Goal: Find specific page/section: Find specific page/section

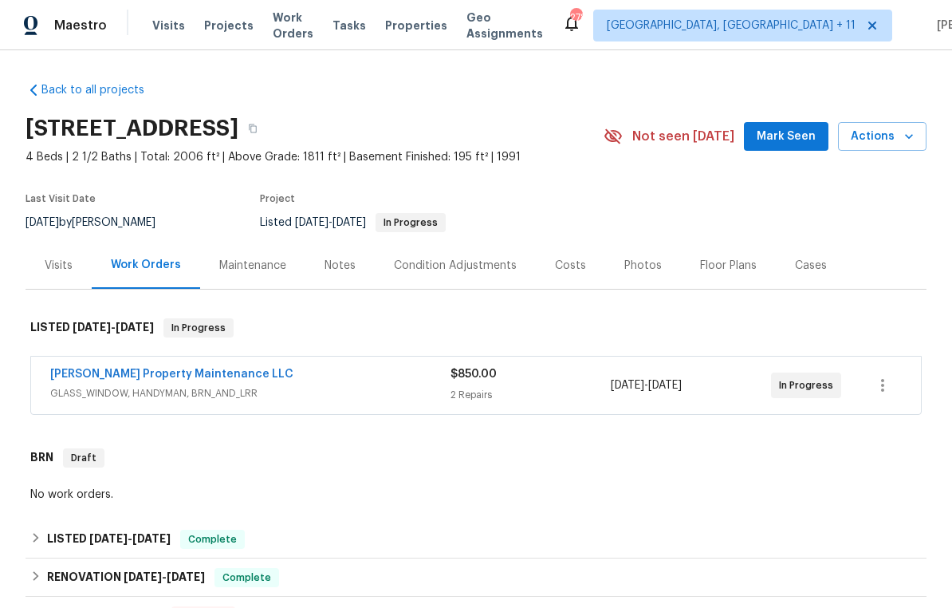
click at [122, 378] on link "[PERSON_NAME] Property Maintenance LLC" at bounding box center [171, 373] width 243 height 11
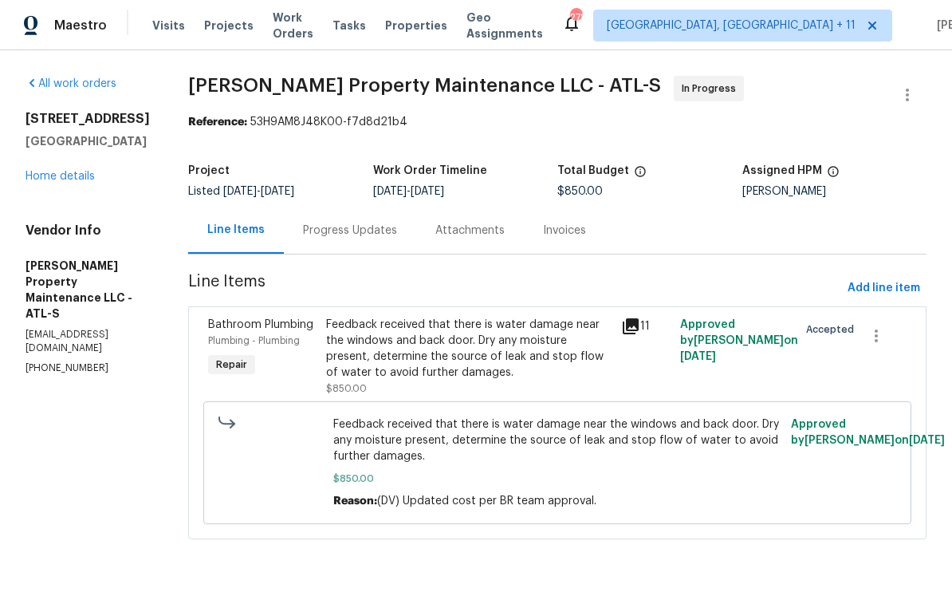
click at [438, 353] on div "Feedback received that there is water damage near the windows and back door. Dr…" at bounding box center [468, 349] width 285 height 64
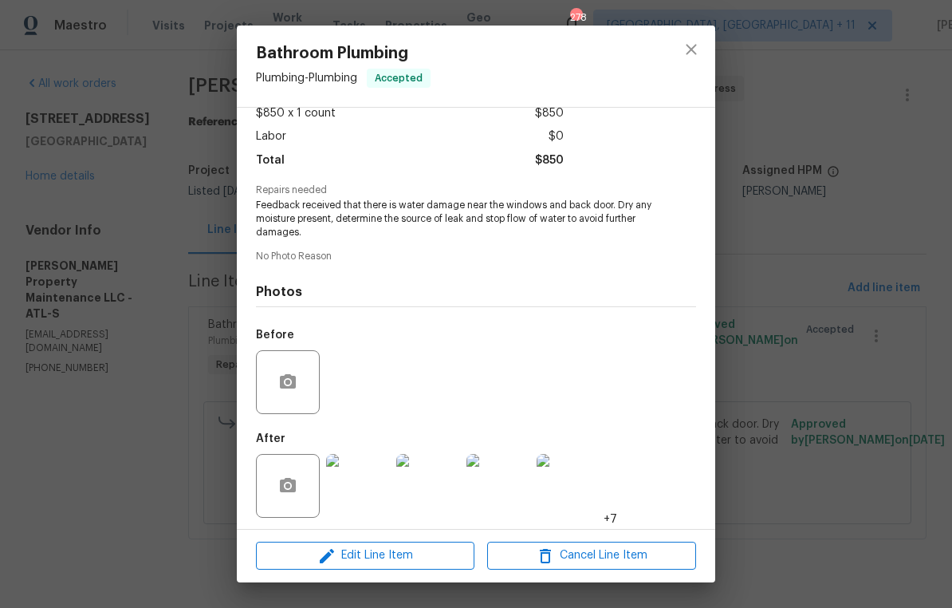
scroll to position [104, 0]
click at [368, 490] on img at bounding box center [358, 487] width 64 height 64
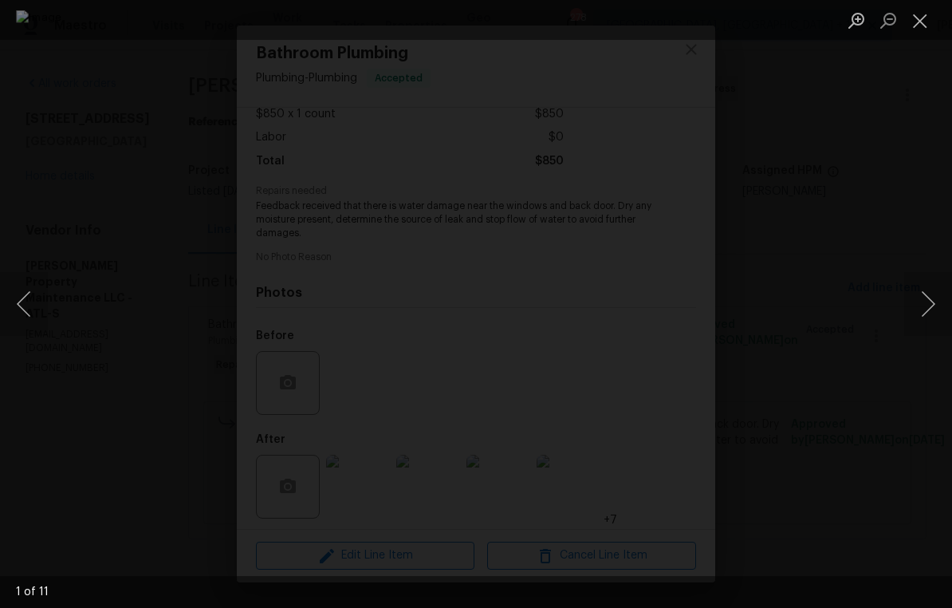
click at [931, 309] on button "Next image" at bounding box center [928, 304] width 48 height 64
click at [927, 302] on button "Next image" at bounding box center [928, 304] width 48 height 64
click at [927, 303] on button "Next image" at bounding box center [928, 304] width 48 height 64
click at [928, 304] on button "Next image" at bounding box center [928, 304] width 48 height 64
click at [931, 299] on button "Next image" at bounding box center [928, 304] width 48 height 64
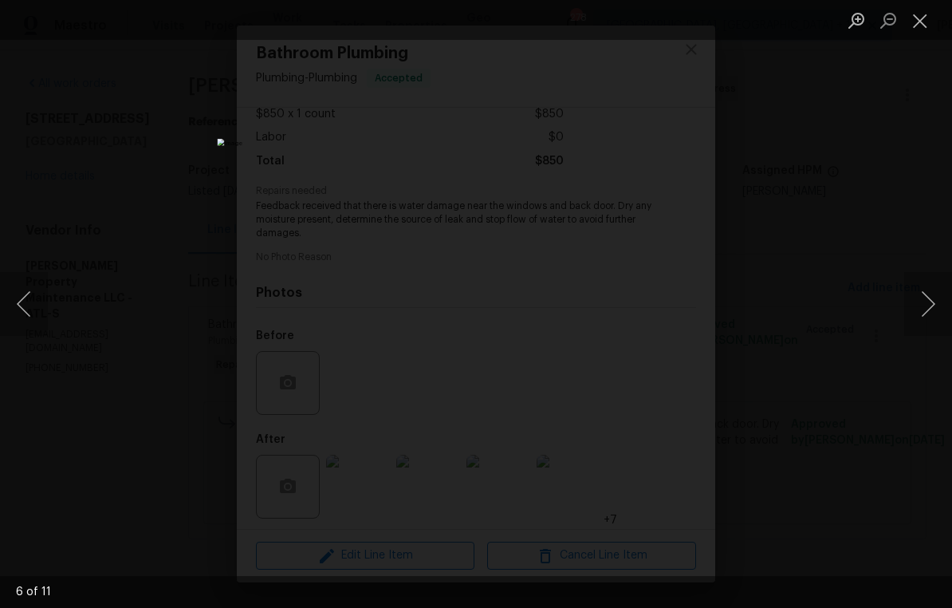
click at [927, 303] on button "Next image" at bounding box center [928, 304] width 48 height 64
click at [931, 301] on button "Next image" at bounding box center [928, 304] width 48 height 64
click at [923, 20] on button "Close lightbox" at bounding box center [920, 20] width 32 height 28
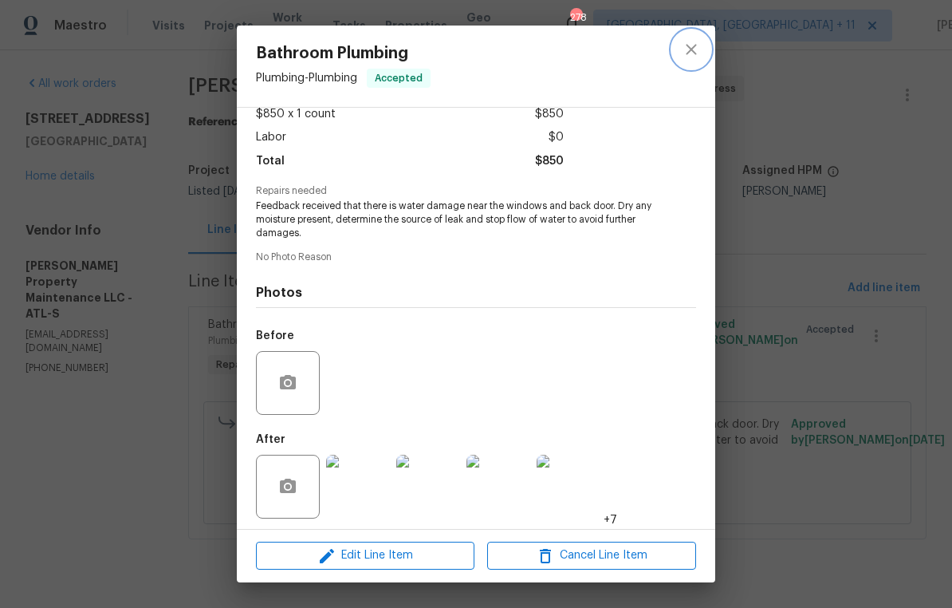
click at [687, 43] on icon "close" at bounding box center [691, 49] width 19 height 19
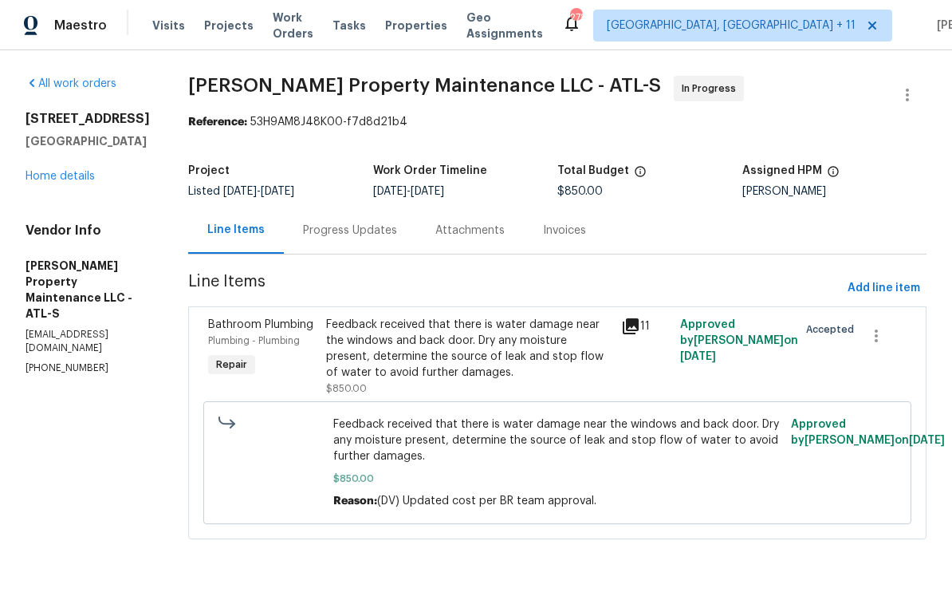
click at [59, 177] on link "Home details" at bounding box center [60, 176] width 69 height 11
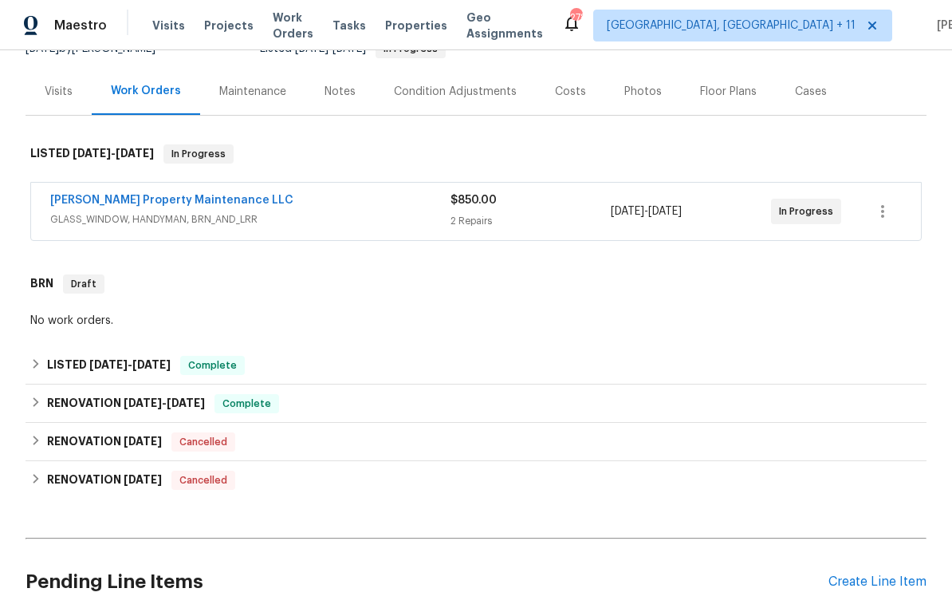
scroll to position [204, 0]
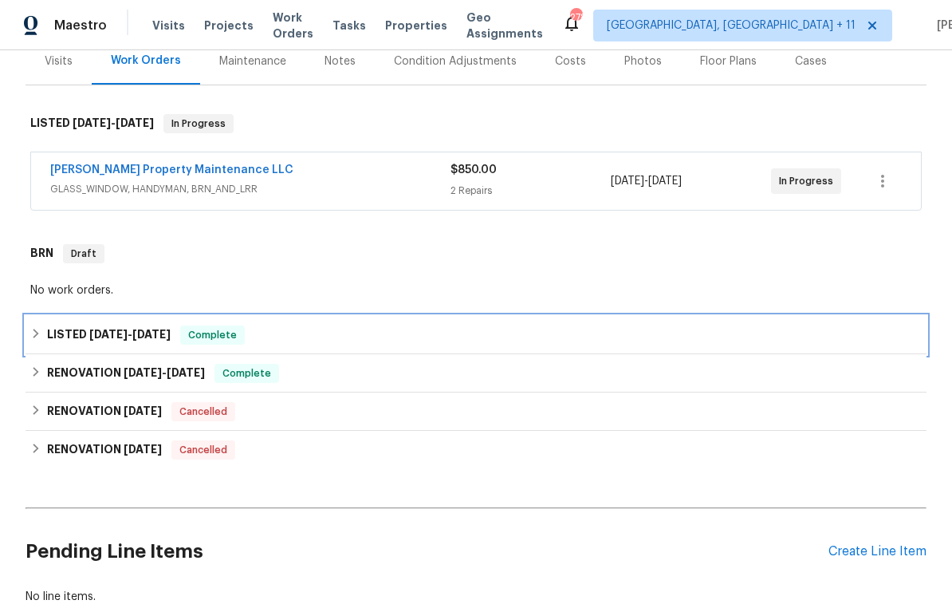
click at [96, 329] on span "[DATE]" at bounding box center [108, 334] width 38 height 11
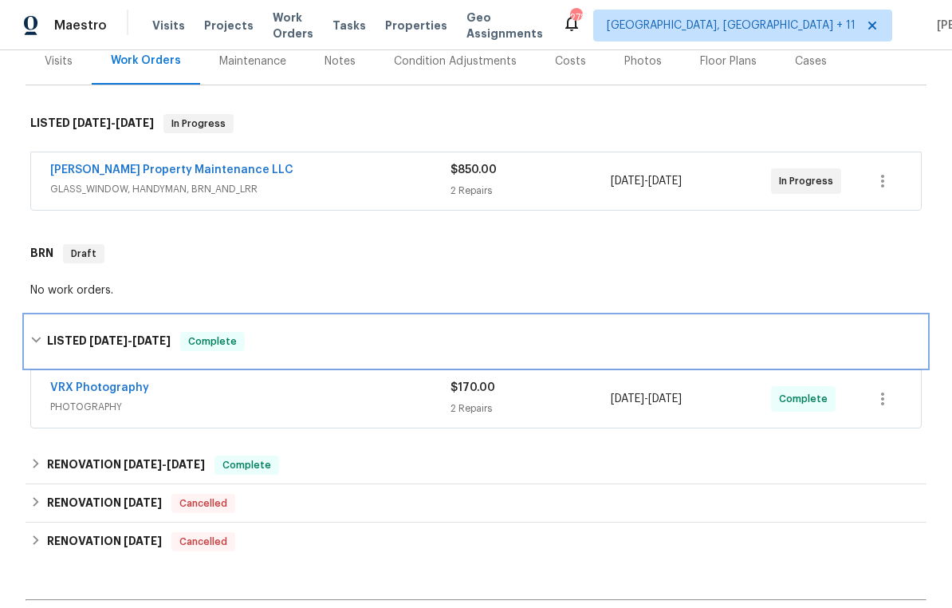
click at [69, 340] on h6 "LISTED [DATE] - [DATE]" at bounding box center [109, 341] width 124 height 19
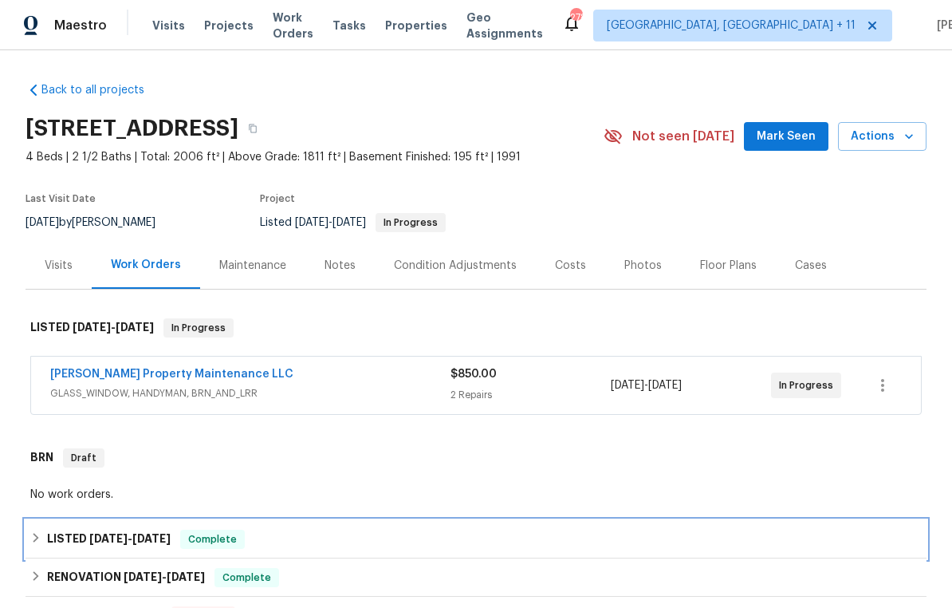
scroll to position [0, 0]
